Goal: Transaction & Acquisition: Purchase product/service

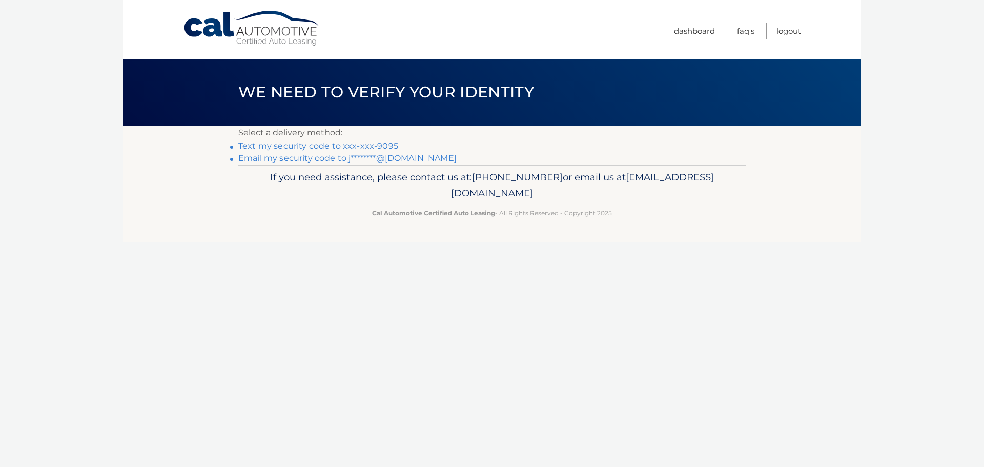
click at [368, 144] on link "Text my security code to xxx-xxx-9095" at bounding box center [318, 146] width 160 height 10
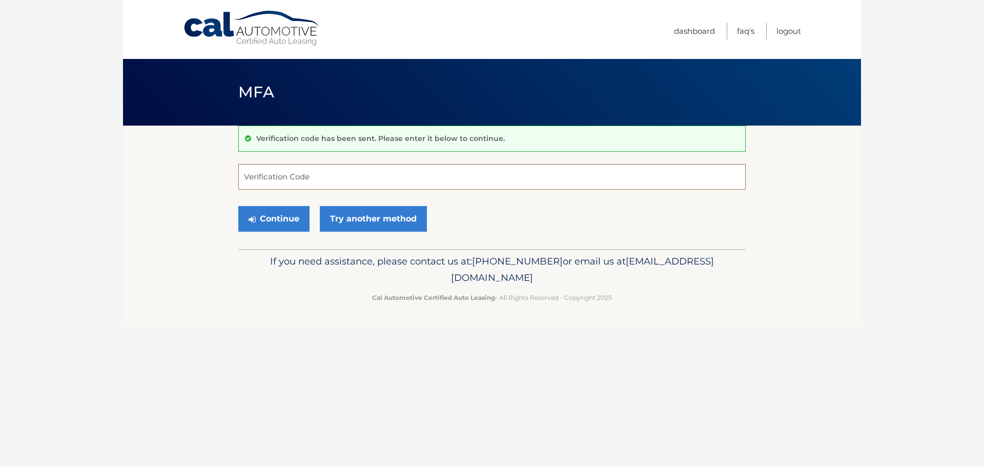
click at [290, 177] on input "Verification Code" at bounding box center [491, 177] width 507 height 26
type input "064081"
click at [238, 206] on button "Continue" at bounding box center [273, 219] width 71 height 26
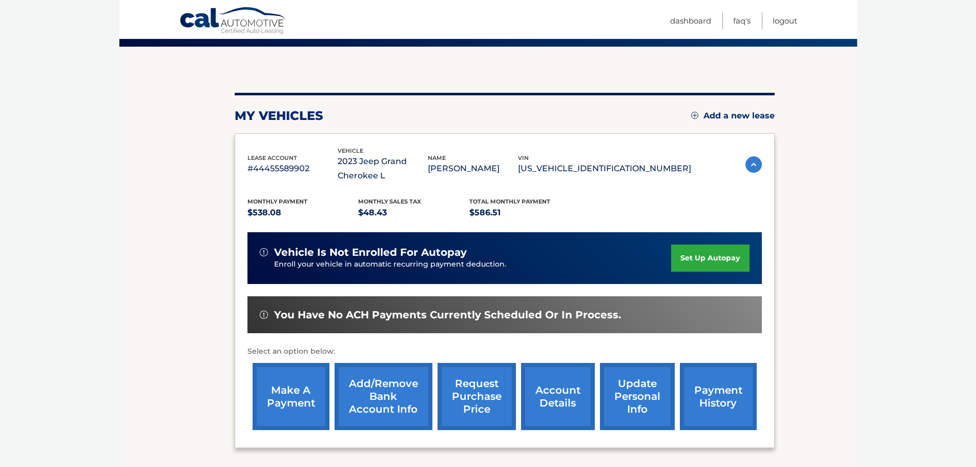
scroll to position [102, 0]
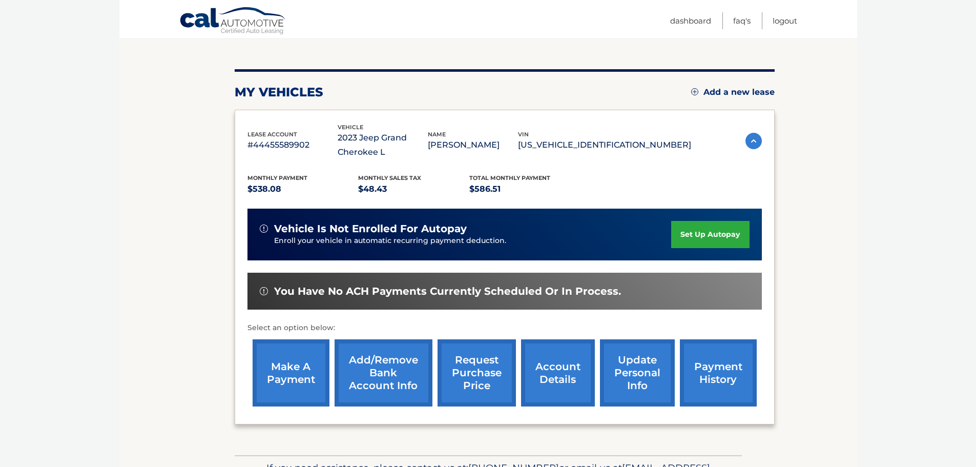
click at [277, 383] on link "make a payment" at bounding box center [291, 372] width 77 height 67
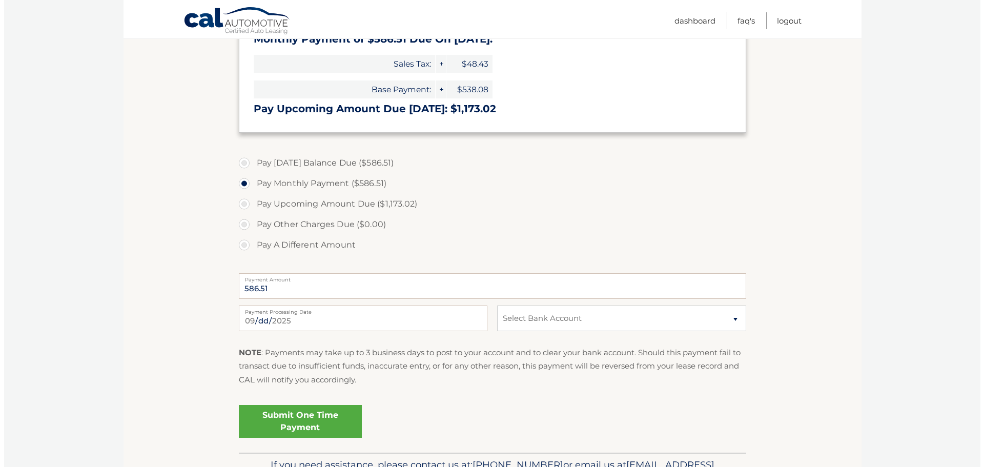
scroll to position [307, 0]
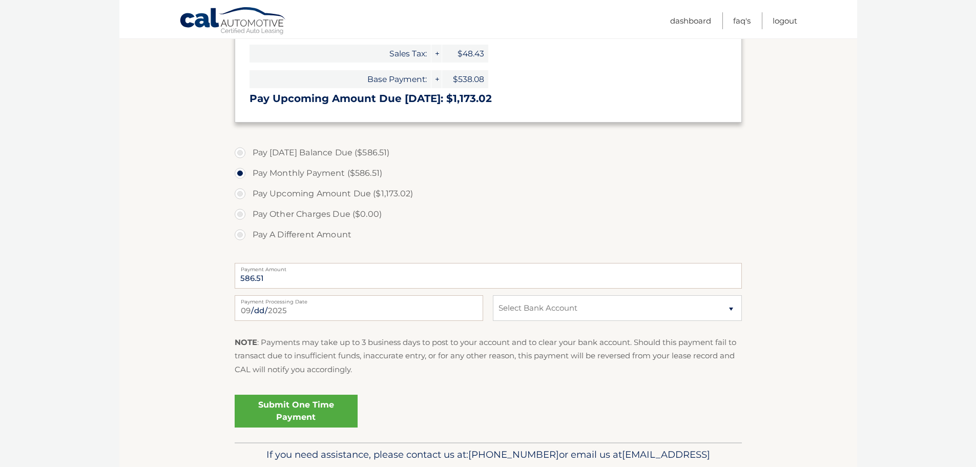
click at [239, 234] on label "Pay A Different Amount" at bounding box center [488, 234] width 507 height 20
click at [239, 234] on input "Pay A Different Amount" at bounding box center [244, 232] width 10 height 16
radio input "true"
type input "100.00"
click at [703, 313] on select "Select Bank Account Checking M &amp; T BANK *****1731 Checking CITIZENS BANK, N…" at bounding box center [617, 308] width 249 height 26
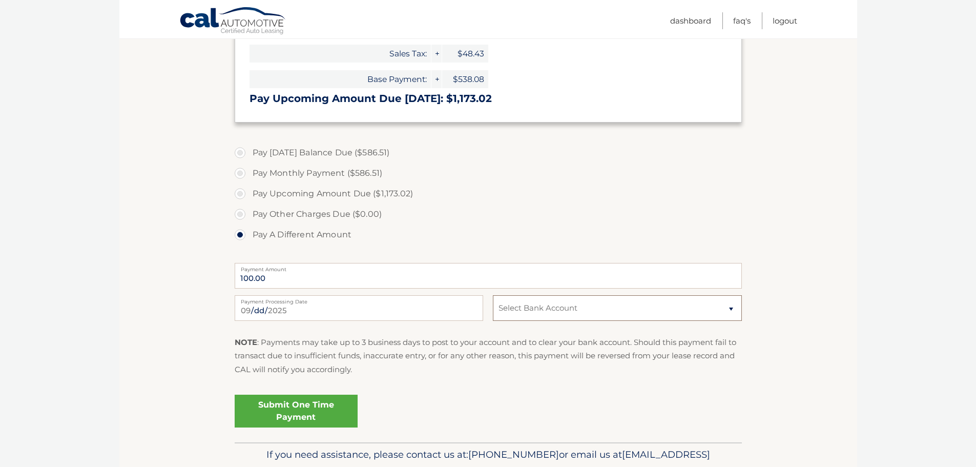
select select "NzZlYWVhNTItMDA1Ny00ZWIyLWJmMWItYWE1MDNlYjNhYjVm"
click at [493, 295] on select "Select Bank Account Checking M &amp; T BANK *****1731 Checking CITIZENS BANK, N…" at bounding box center [617, 308] width 249 height 26
click at [288, 411] on link "Submit One Time Payment" at bounding box center [296, 411] width 123 height 33
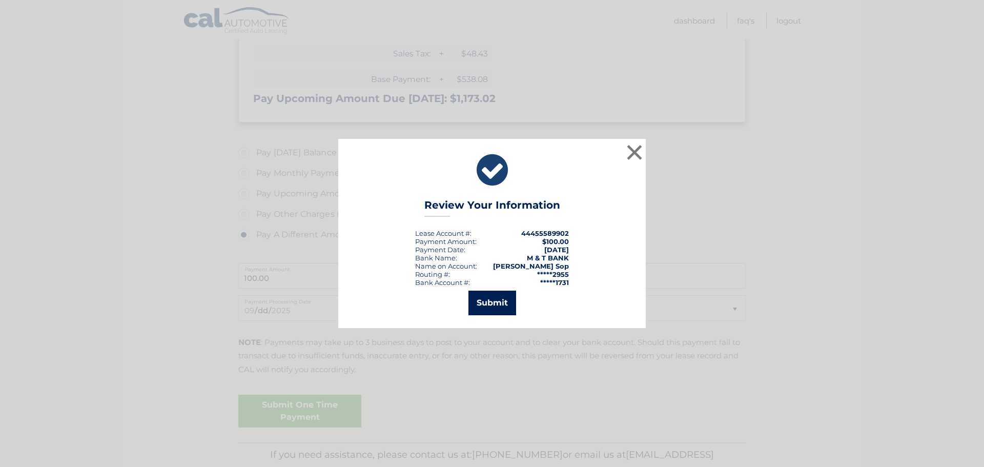
click at [497, 305] on button "Submit" at bounding box center [492, 303] width 48 height 25
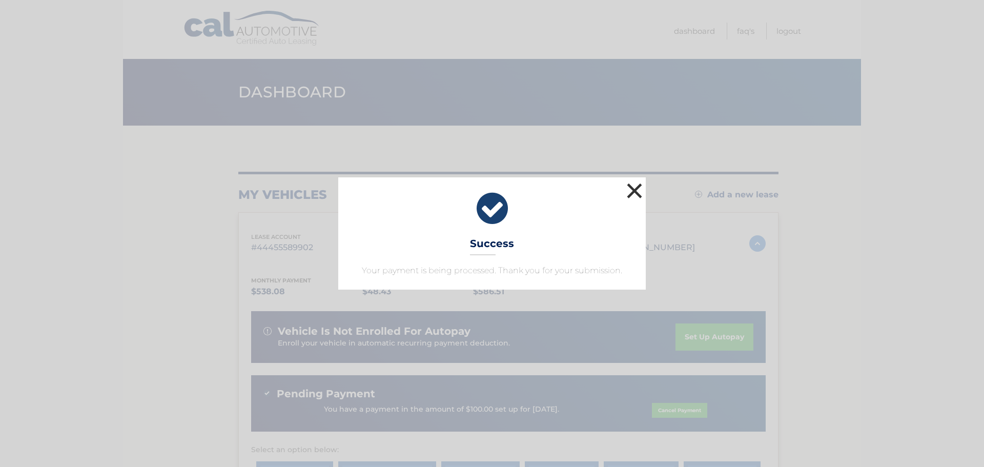
click at [631, 184] on button "×" at bounding box center [634, 190] width 20 height 20
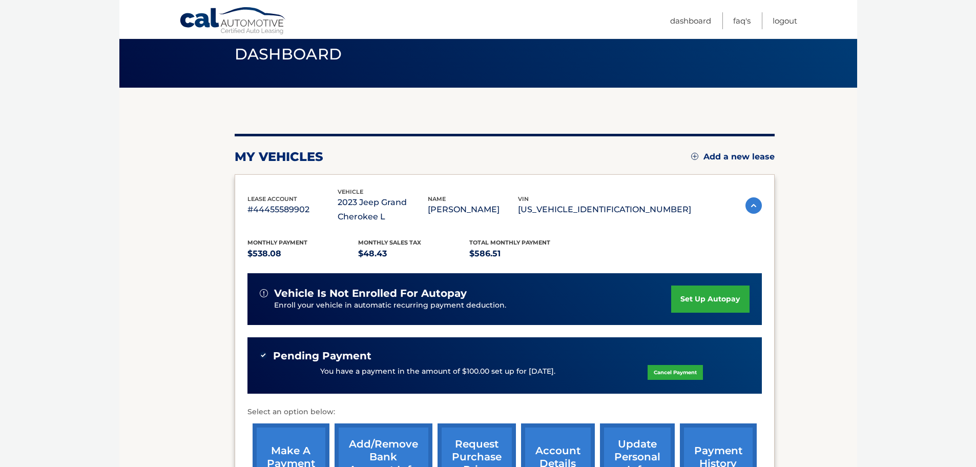
scroll to position [102, 0]
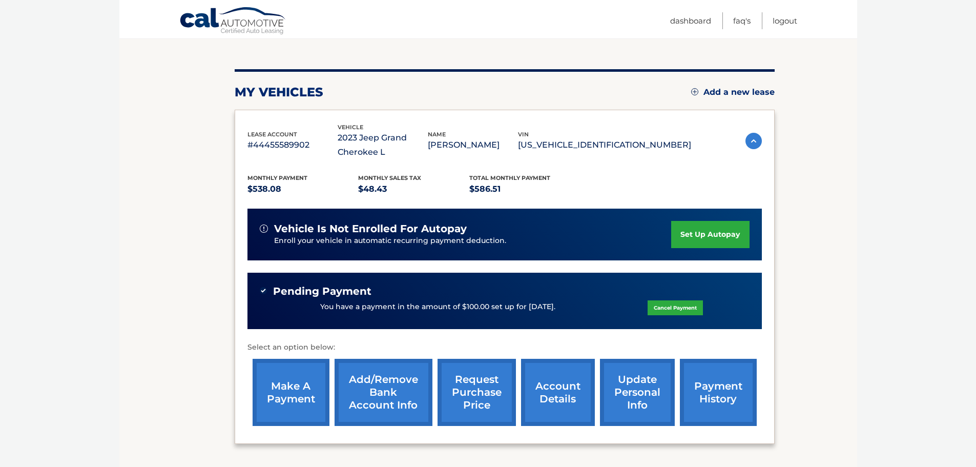
click at [291, 394] on link "make a payment" at bounding box center [291, 392] width 77 height 67
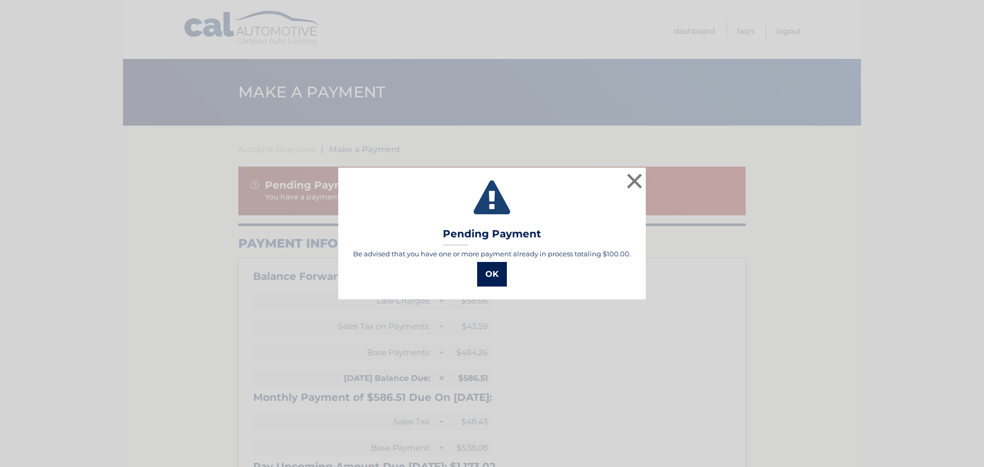
click at [493, 273] on button "OK" at bounding box center [492, 274] width 30 height 25
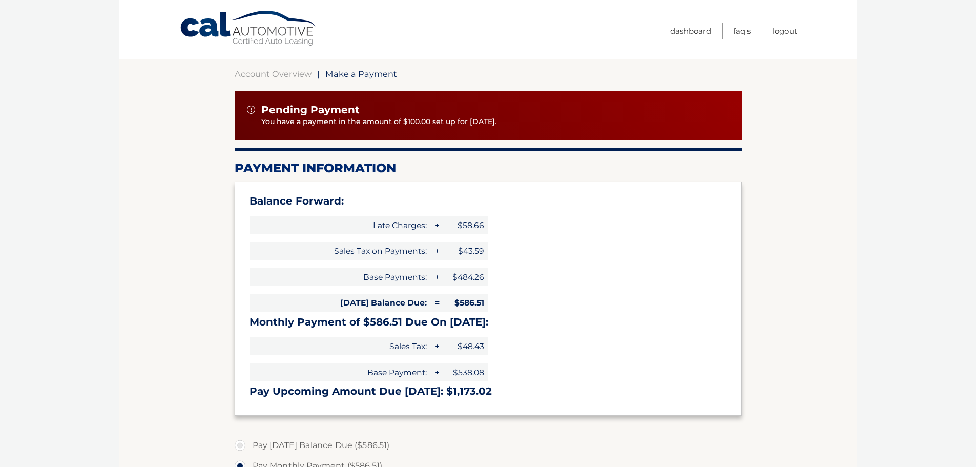
scroll to position [256, 0]
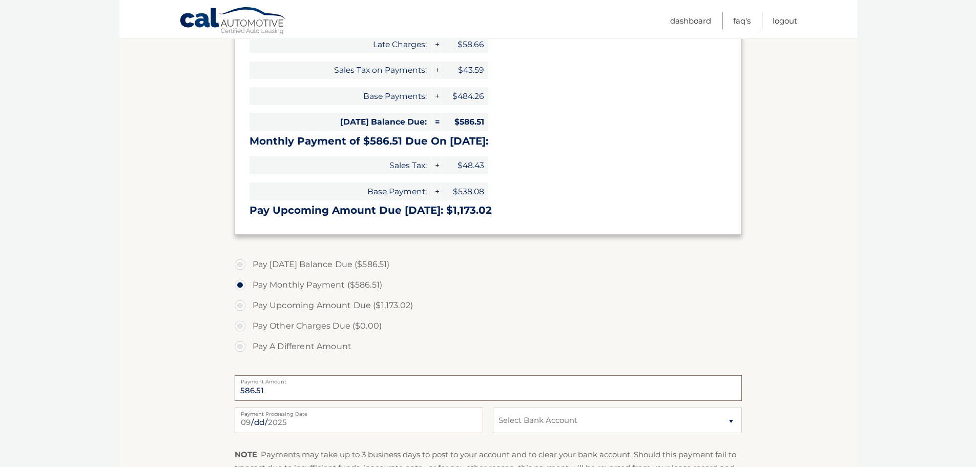
drag, startPoint x: 277, startPoint y: 391, endPoint x: 185, endPoint y: 384, distance: 91.5
click at [185, 384] on section "Account Overview | Make a Payment Pending Payment You have a payment in the amo…" at bounding box center [488, 211] width 738 height 685
click at [242, 346] on label "Pay A Different Amount" at bounding box center [488, 346] width 507 height 20
click at [242, 346] on input "Pay A Different Amount" at bounding box center [244, 344] width 10 height 16
radio input "true"
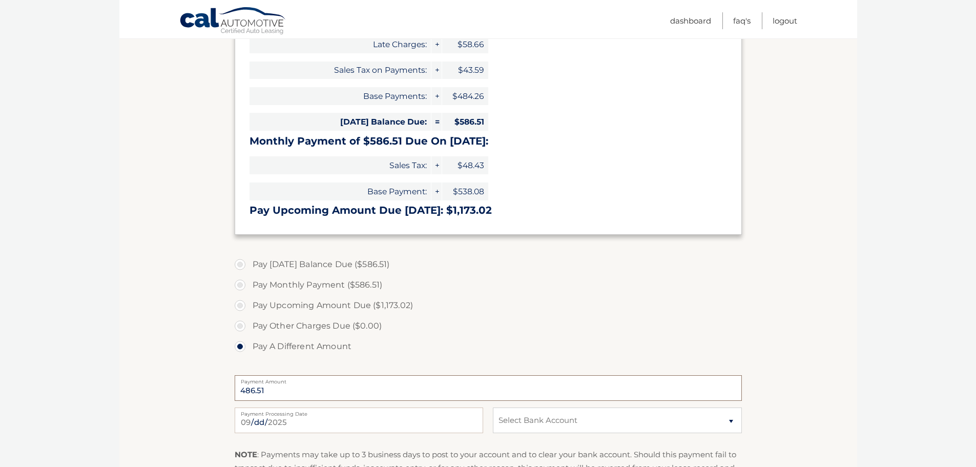
type input "486.51"
click at [571, 422] on select "Select Bank Account Checking M &amp; T BANK *****1731 Checking CITIZENS BANK, N…" at bounding box center [617, 420] width 249 height 26
select select "Mzk4MjFhZjEtMzY2YS00MTViLTg5NzgtYzJiZjZlNDQzYTk0"
click at [493, 407] on select "Select Bank Account Checking M &amp; T BANK *****1731 Checking CITIZENS BANK, N…" at bounding box center [617, 420] width 249 height 26
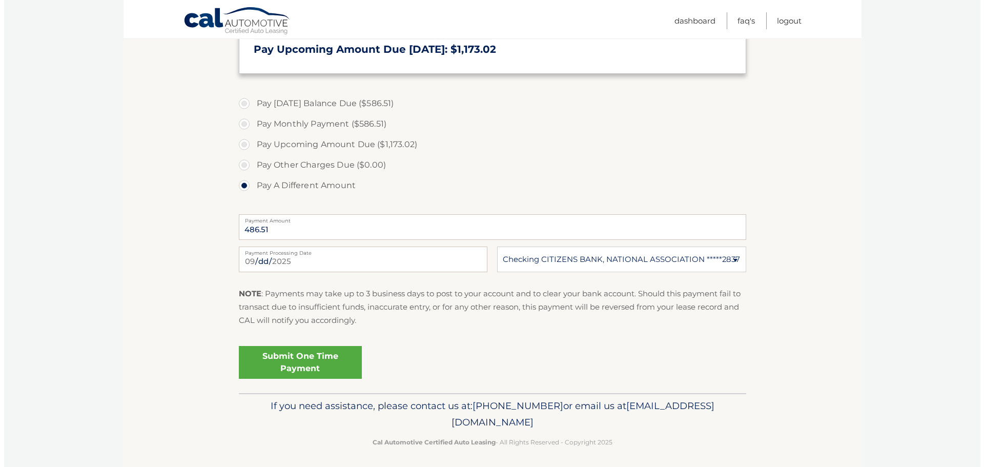
scroll to position [421, 0]
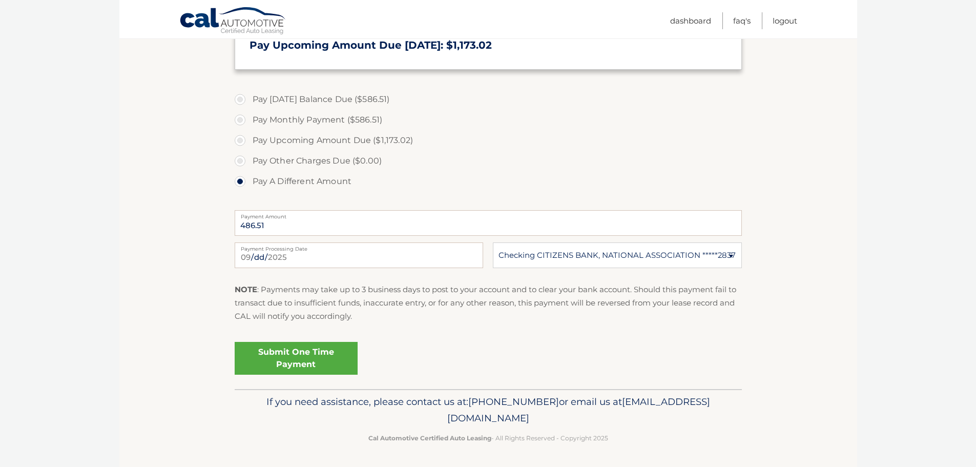
click at [291, 360] on link "Submit One Time Payment" at bounding box center [296, 358] width 123 height 33
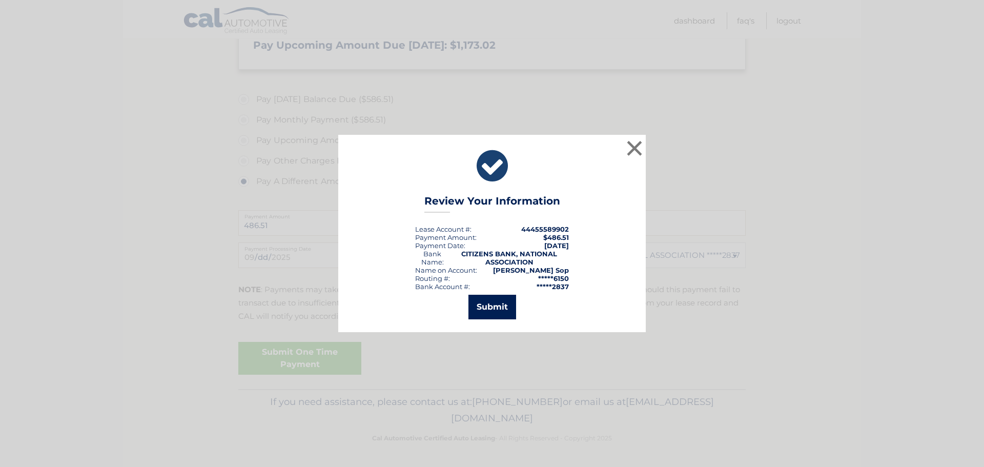
click at [490, 308] on button "Submit" at bounding box center [492, 307] width 48 height 25
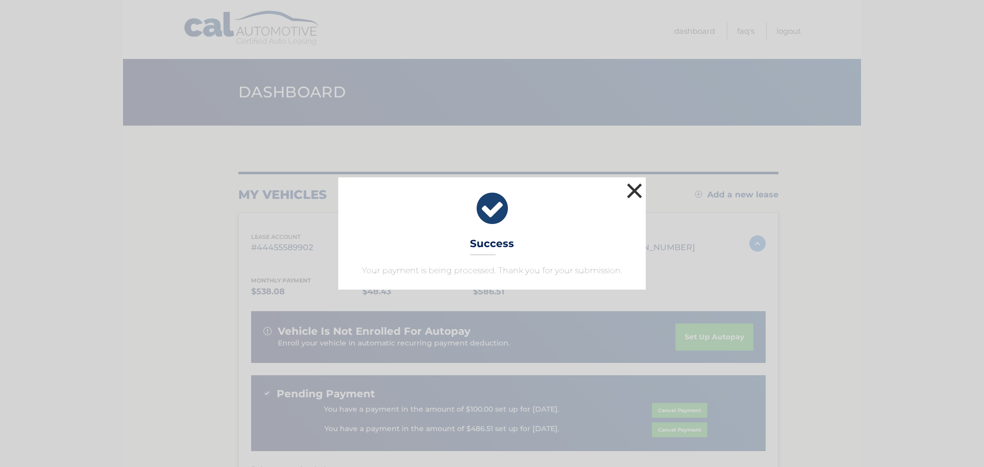
click at [632, 189] on button "×" at bounding box center [634, 190] width 20 height 20
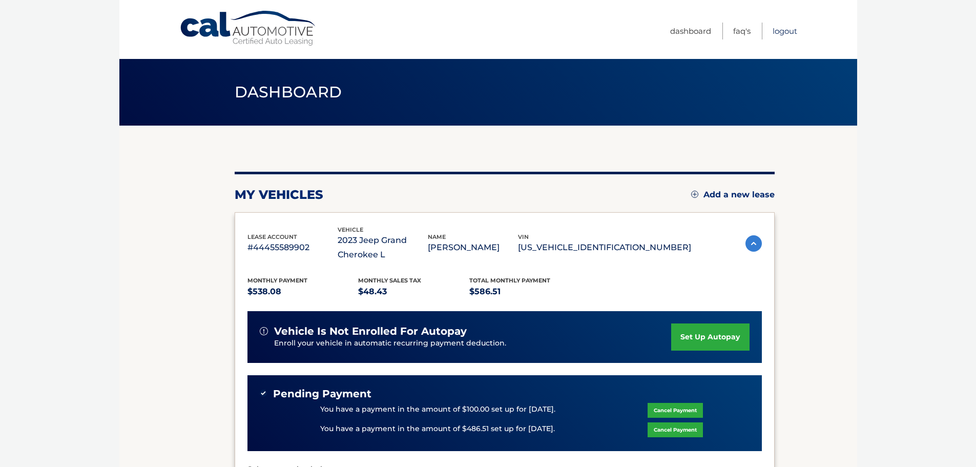
click at [780, 30] on link "Logout" at bounding box center [785, 31] width 25 height 17
